Goal: Task Accomplishment & Management: Use online tool/utility

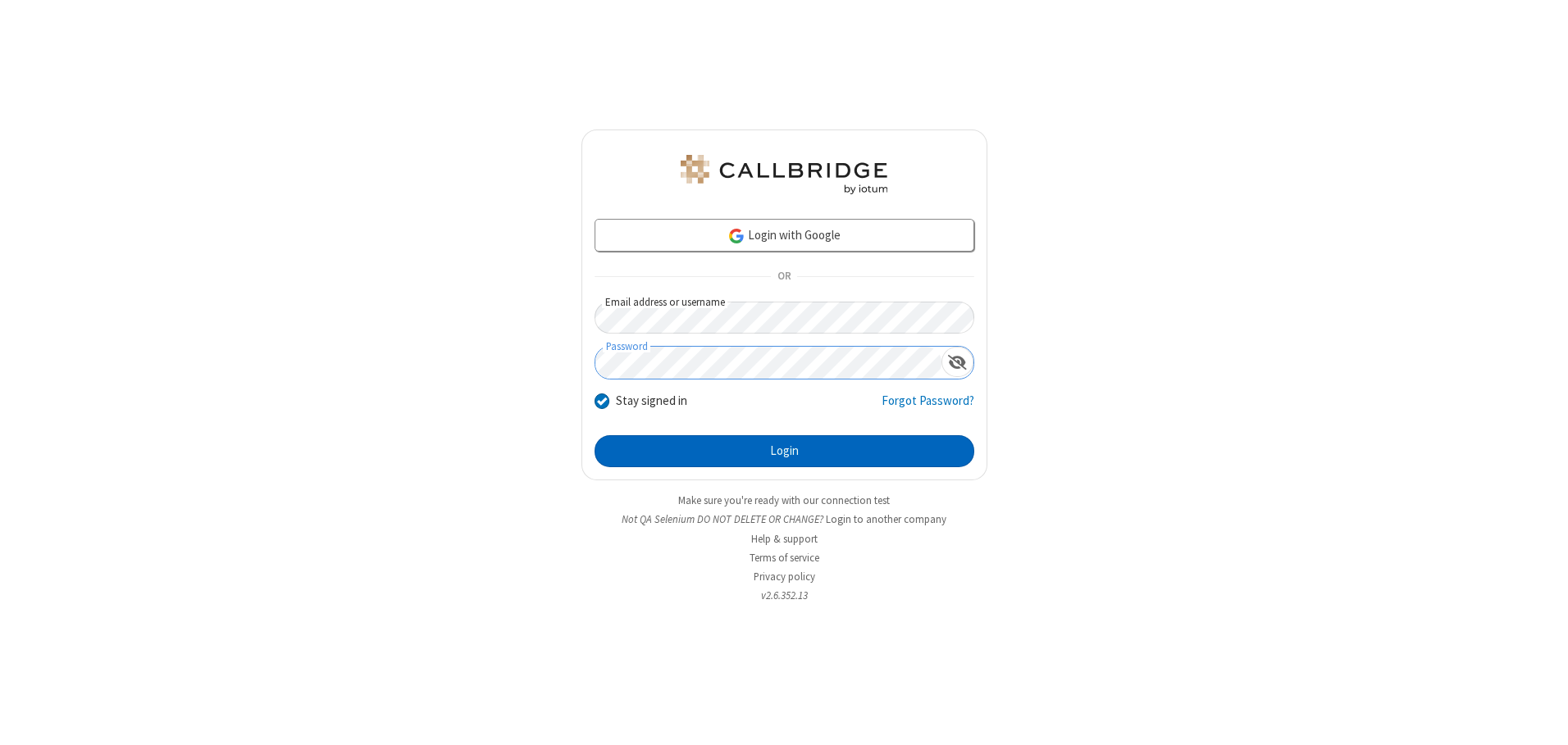
click at [784, 451] on button "Login" at bounding box center [784, 452] width 380 height 33
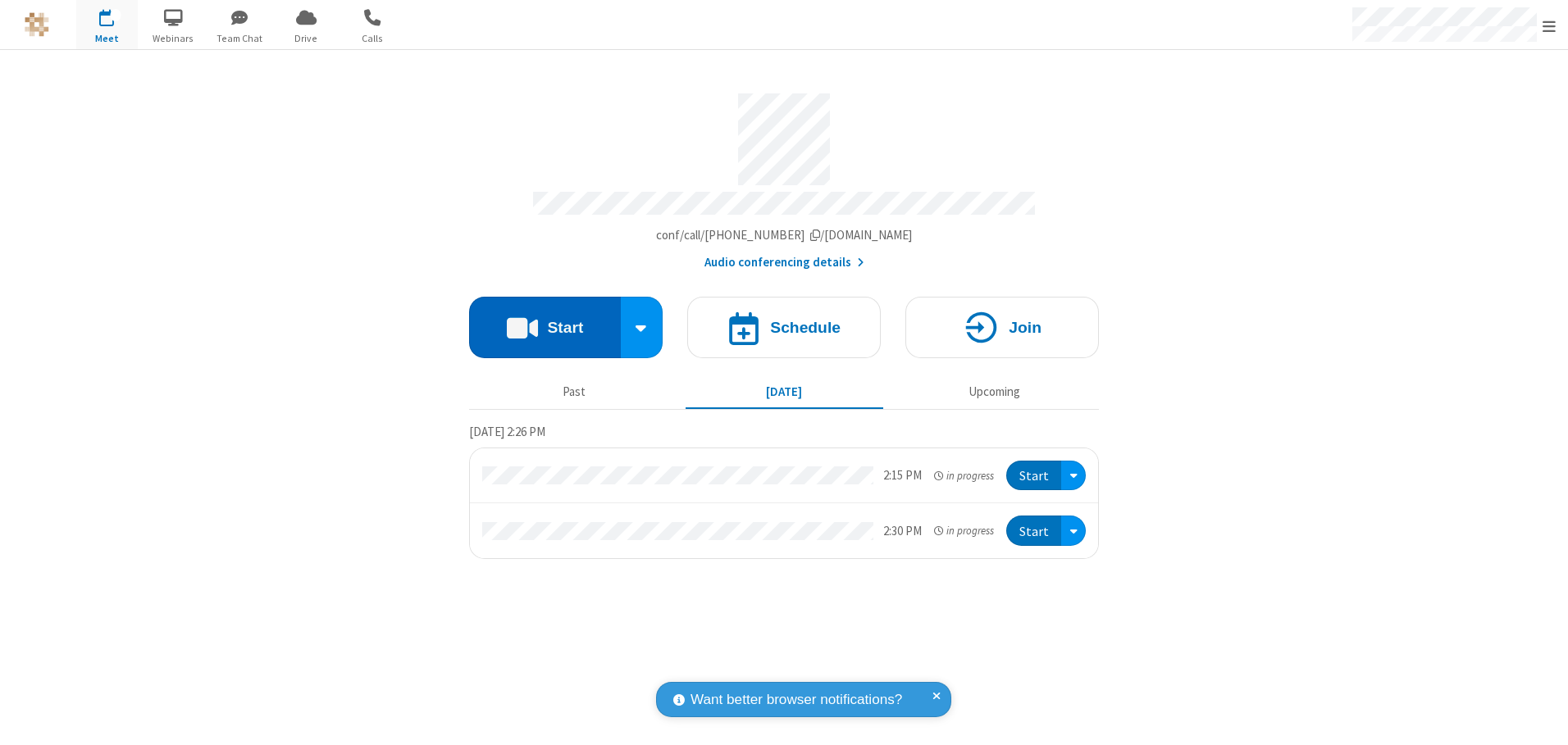
click at [544, 322] on button "Start" at bounding box center [544, 327] width 152 height 61
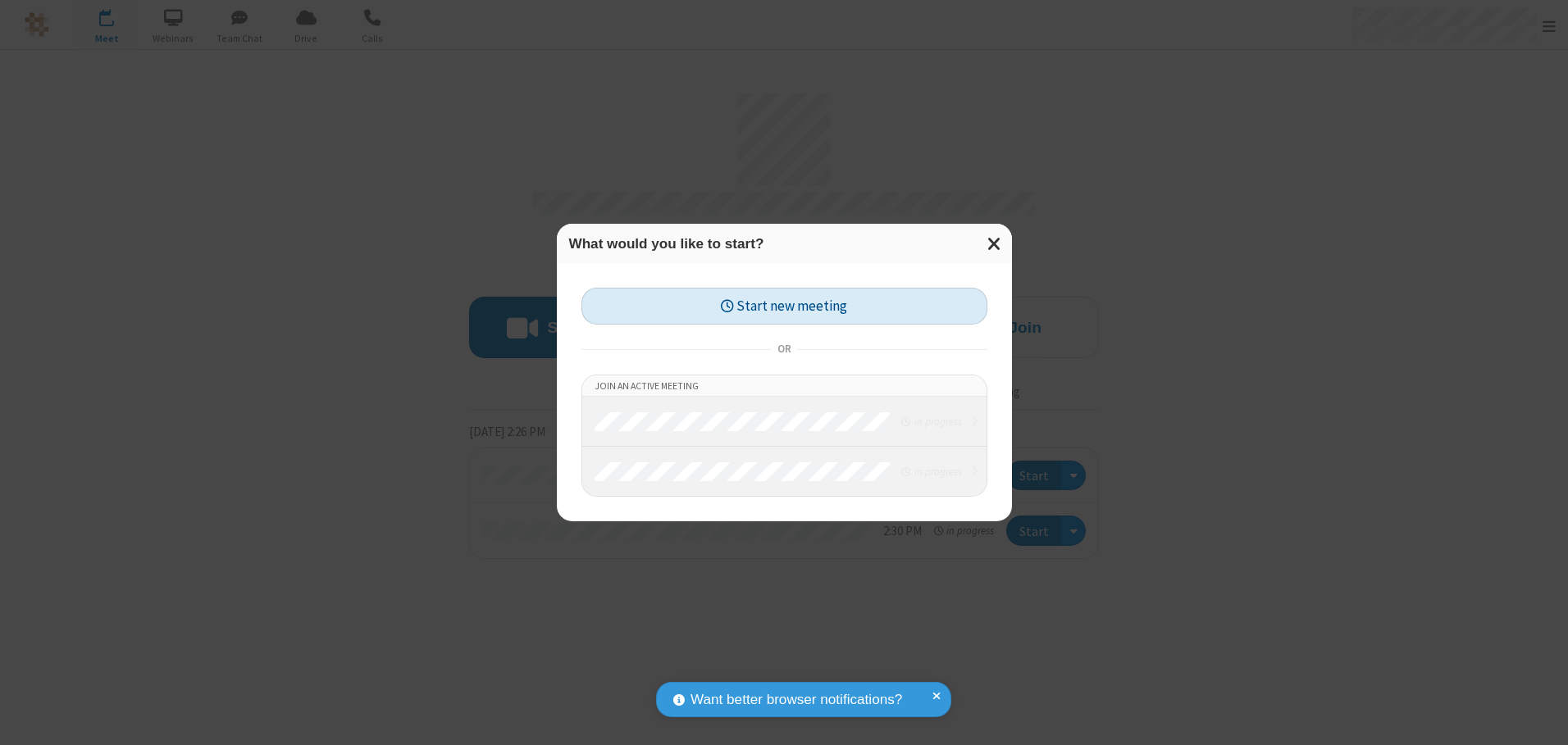
click at [784, 306] on button "Start new meeting" at bounding box center [784, 306] width 406 height 37
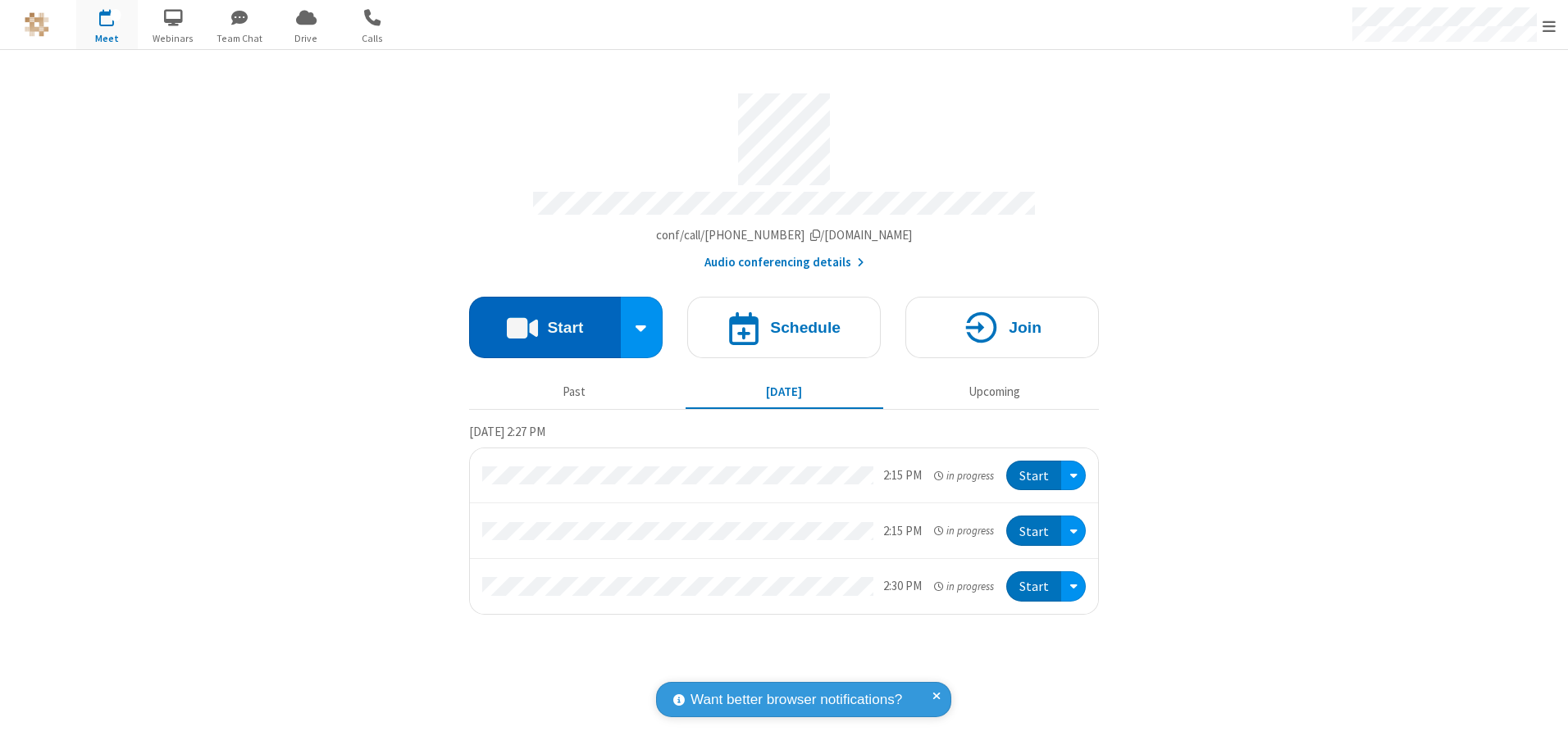
click at [544, 322] on button "Start" at bounding box center [544, 327] width 152 height 61
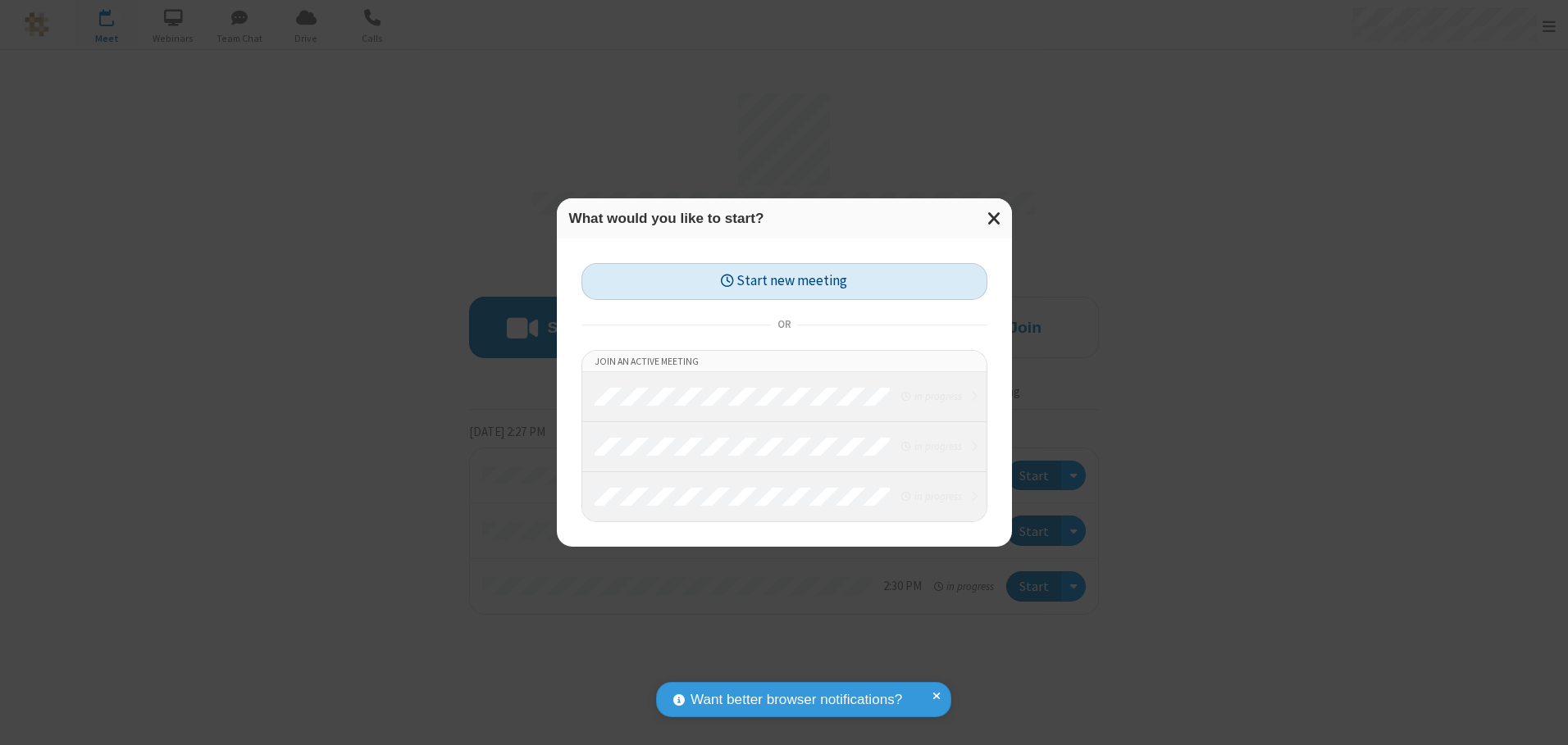
click at [784, 281] on button "Start new meeting" at bounding box center [784, 282] width 406 height 37
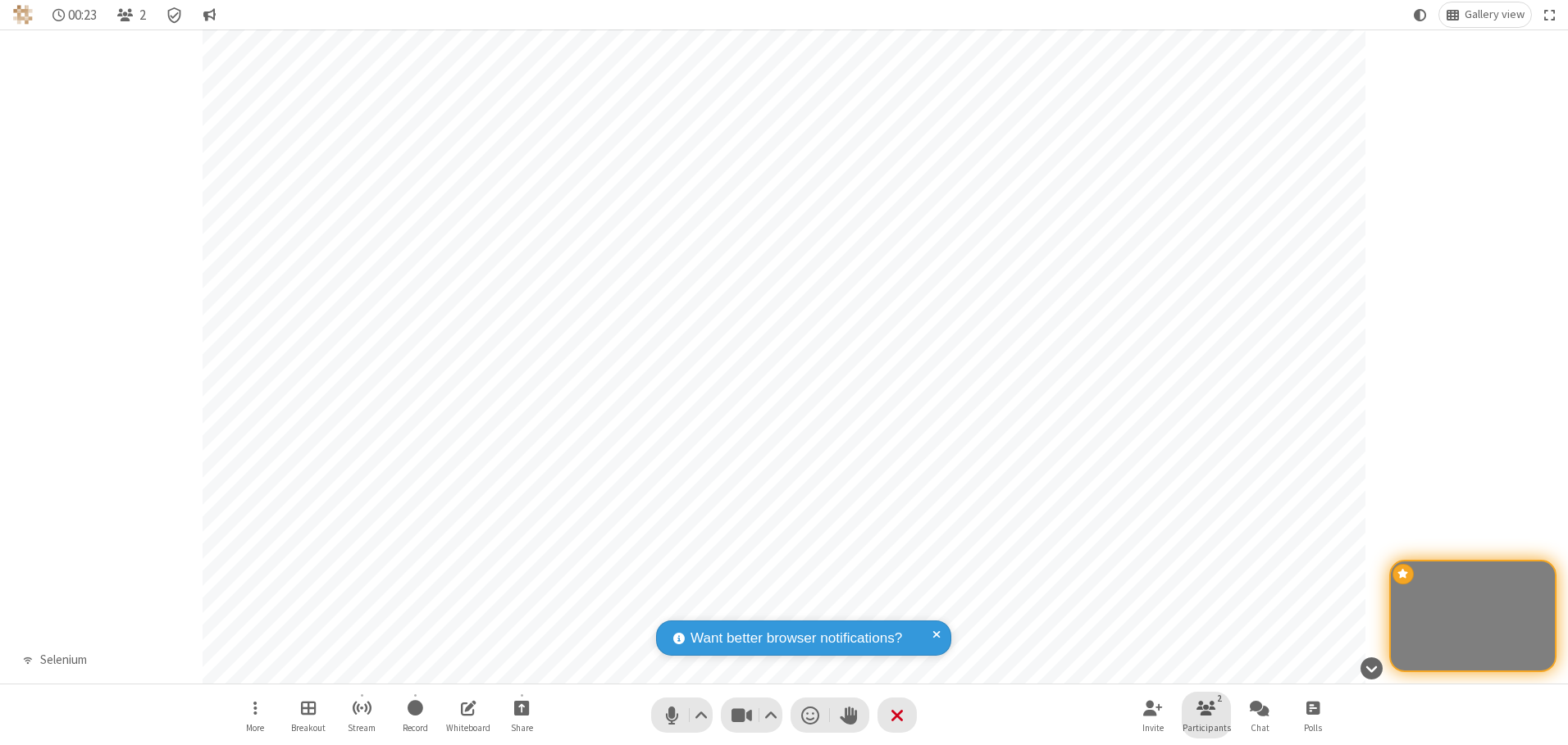
click at [1206, 728] on span "Participants" at bounding box center [1207, 728] width 48 height 10
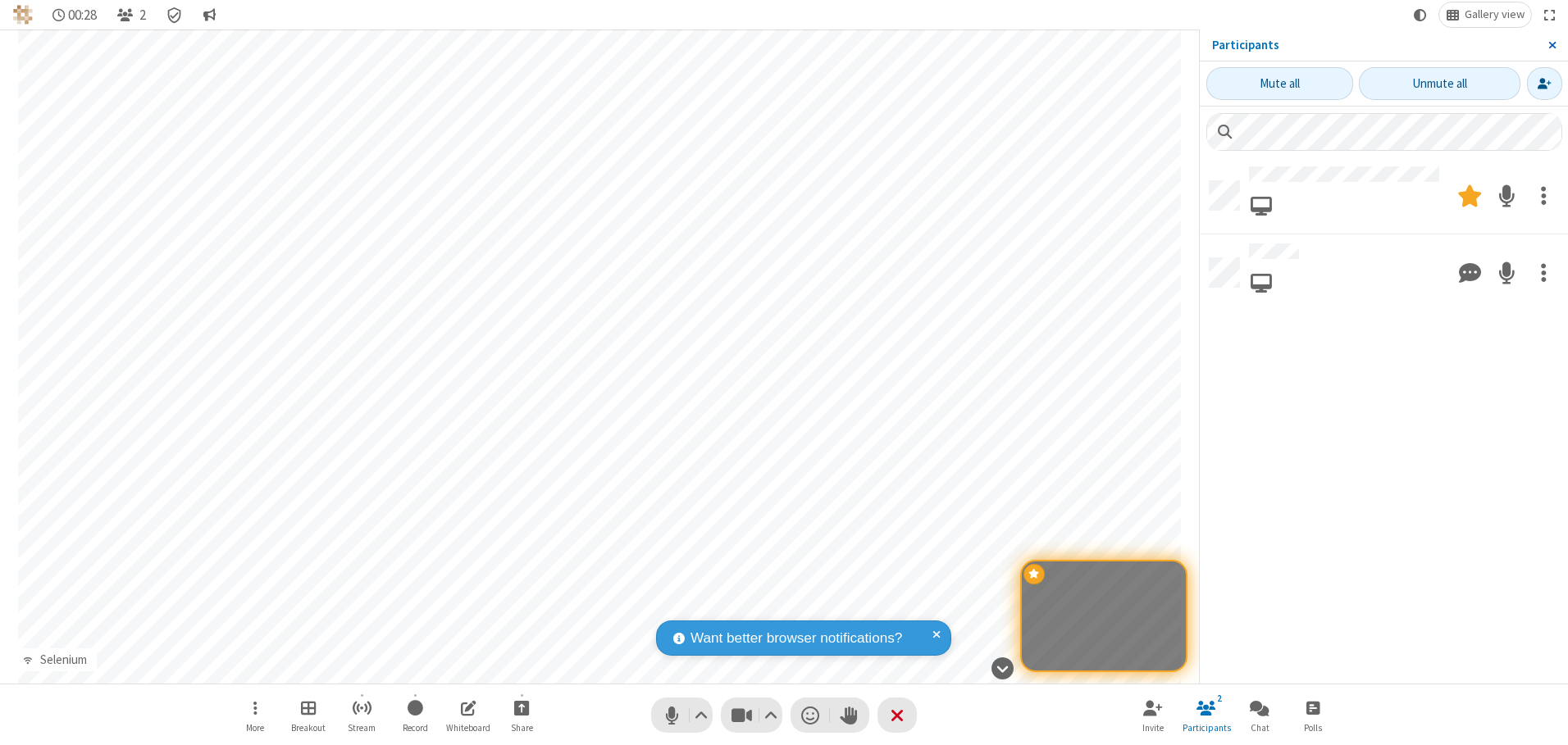
click at [1551, 45] on span "Close sidebar" at bounding box center [1552, 45] width 8 height 13
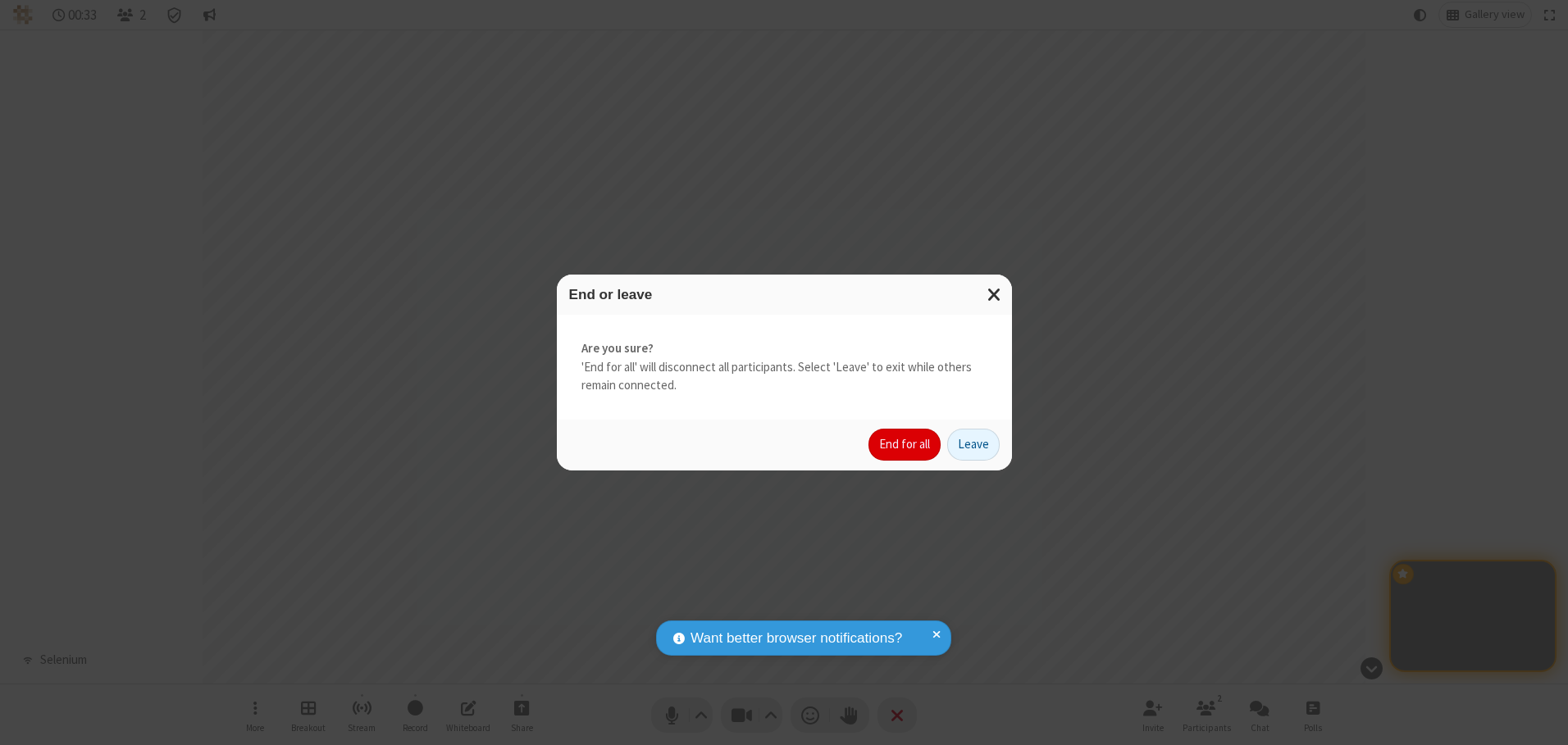
click at [905, 444] on button "End for all" at bounding box center [904, 445] width 72 height 33
